Goal: Communication & Community: Answer question/provide support

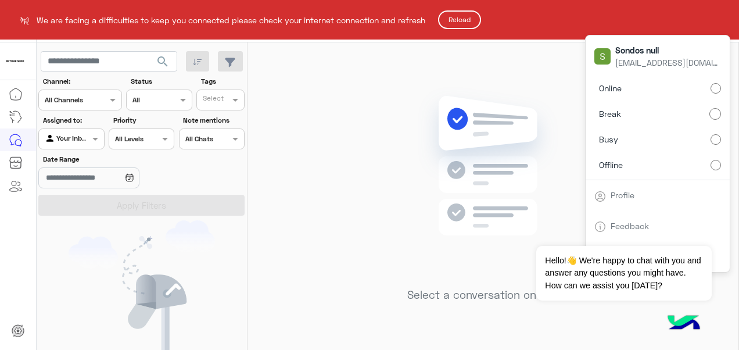
click at [464, 26] on button "Reload" at bounding box center [459, 19] width 43 height 19
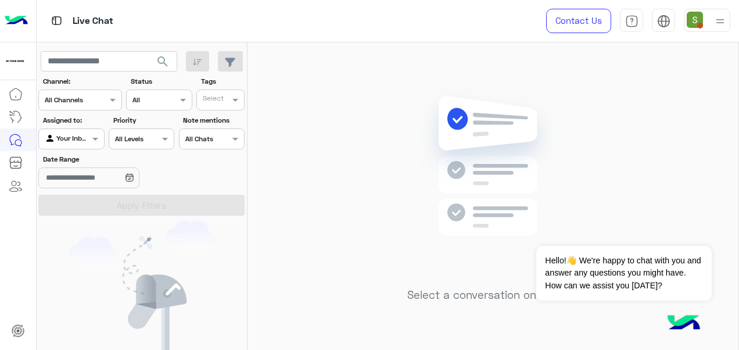
click at [708, 13] on div at bounding box center [707, 20] width 46 height 23
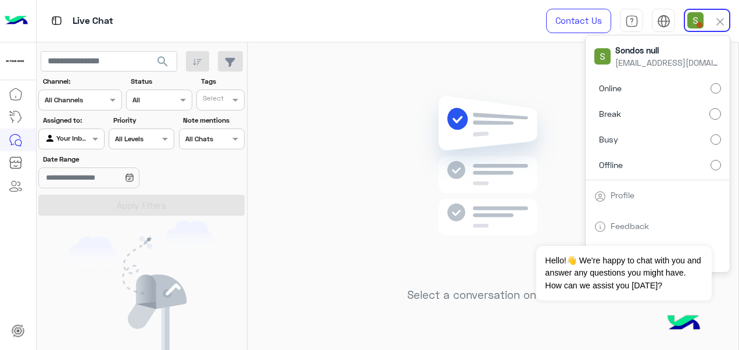
click at [672, 91] on label "Online" at bounding box center [657, 88] width 127 height 21
click at [320, 252] on div "Select a conversation on the left" at bounding box center [492, 198] width 491 height 312
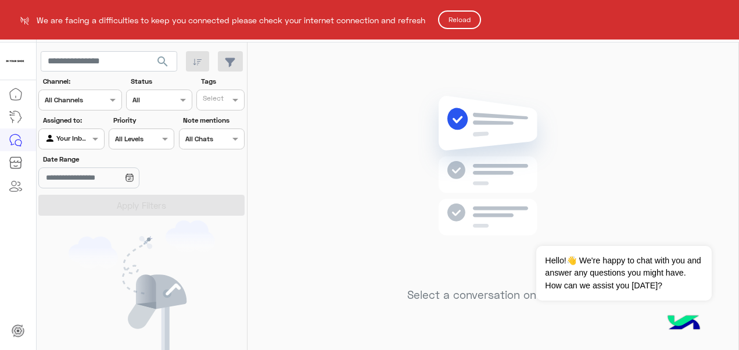
drag, startPoint x: 444, startPoint y: 10, endPoint x: 448, endPoint y: 17, distance: 7.8
click at [448, 17] on html "We are facing a difficulties to keep you connected please check your internet c…" at bounding box center [369, 175] width 739 height 350
click at [448, 17] on button "Reload" at bounding box center [459, 19] width 43 height 19
